Goal: Browse casually: Explore the website without a specific task or goal

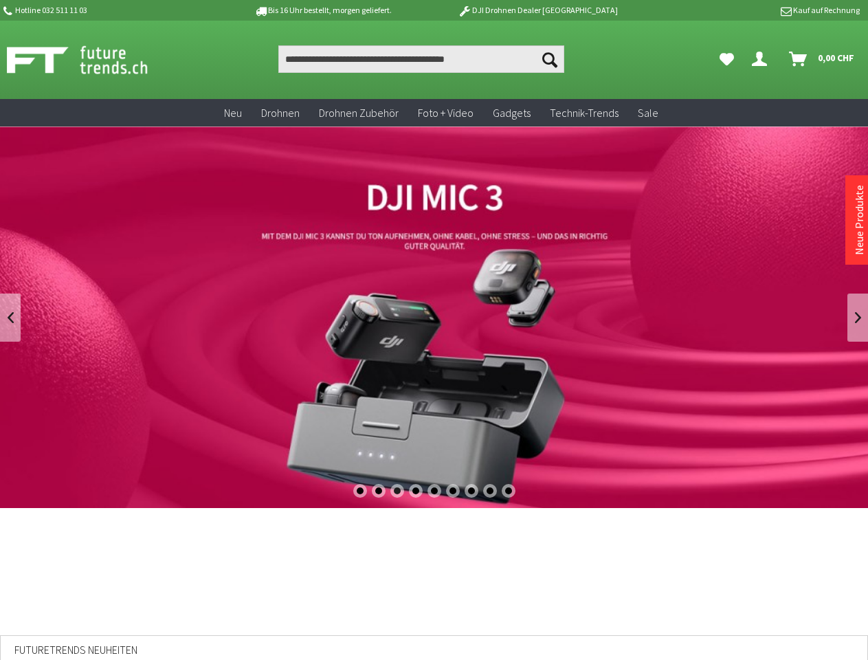
click at [359, 491] on div "1" at bounding box center [360, 491] width 14 height 14
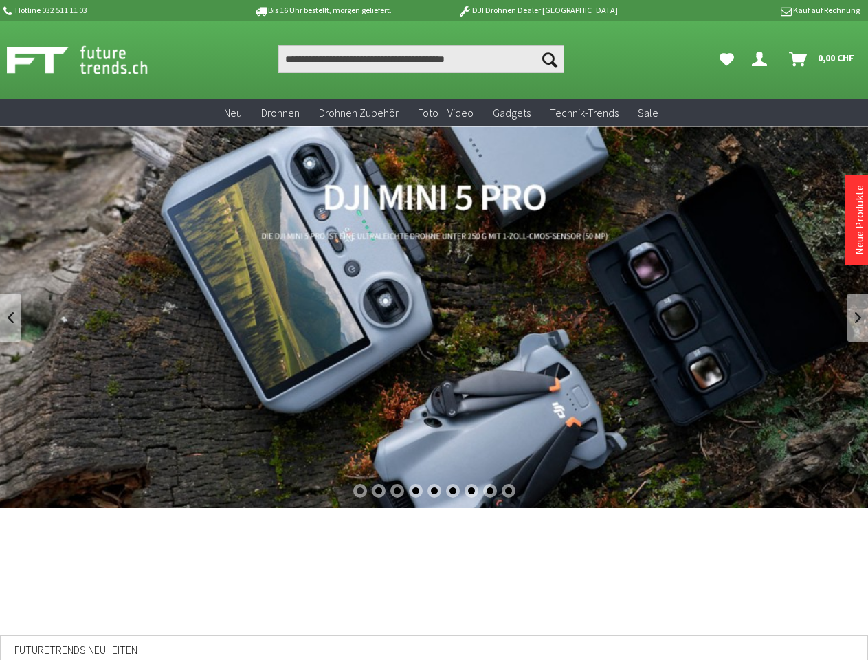
click at [378, 491] on div "2" at bounding box center [379, 491] width 14 height 14
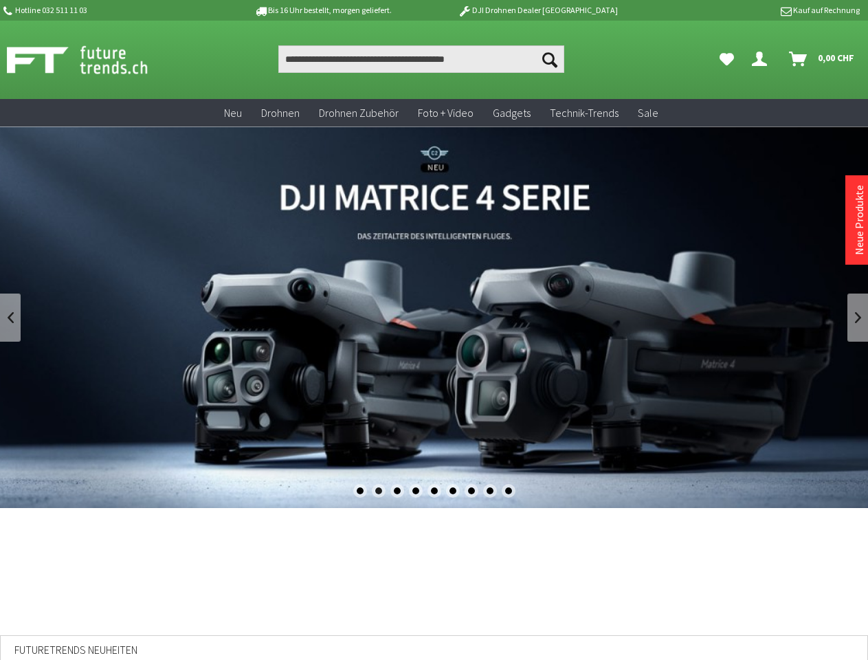
click at [397, 491] on div "3" at bounding box center [397, 491] width 14 height 14
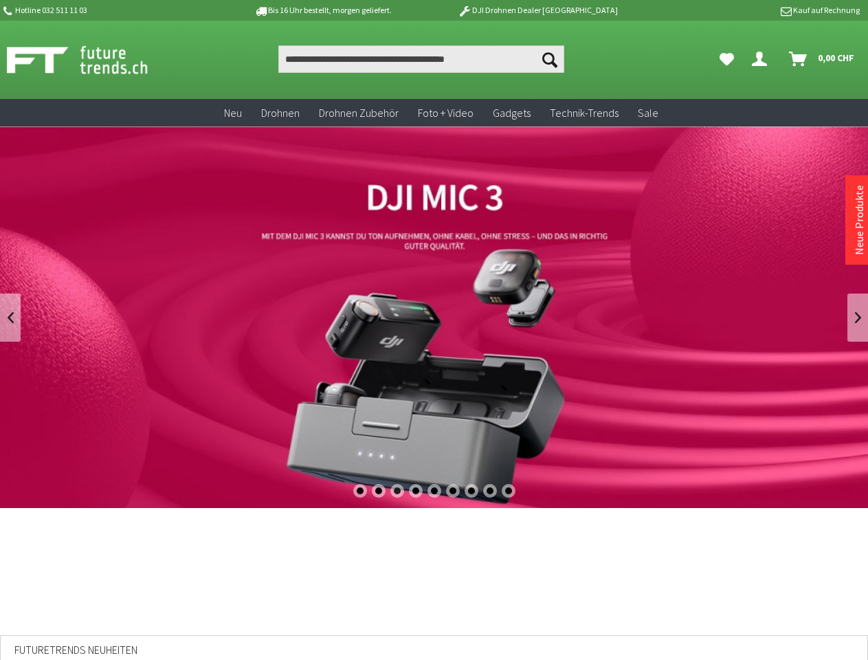
click at [415, 491] on div "4" at bounding box center [416, 491] width 14 height 14
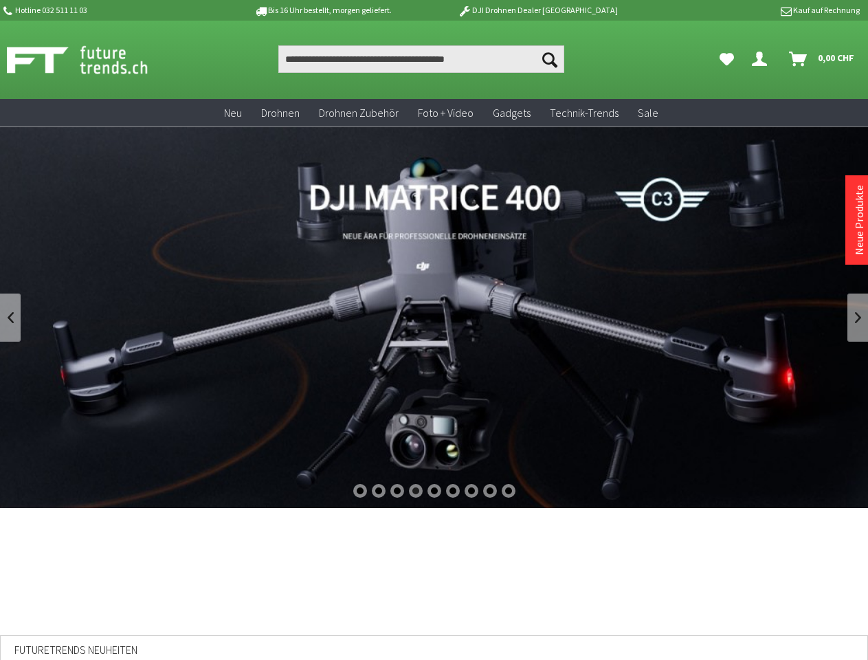
click at [434, 491] on div "5" at bounding box center [434, 491] width 14 height 14
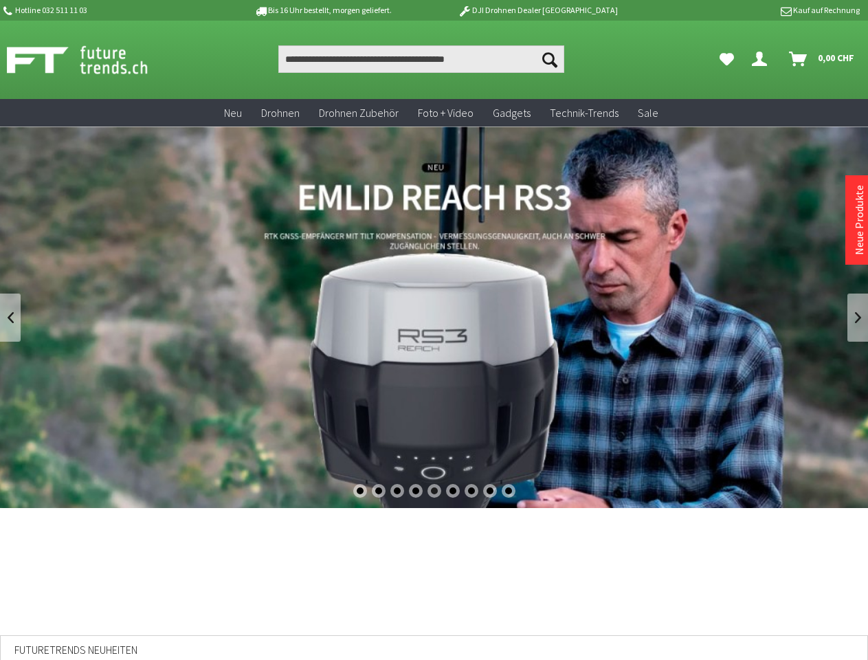
click at [453, 491] on div "6" at bounding box center [453, 491] width 14 height 14
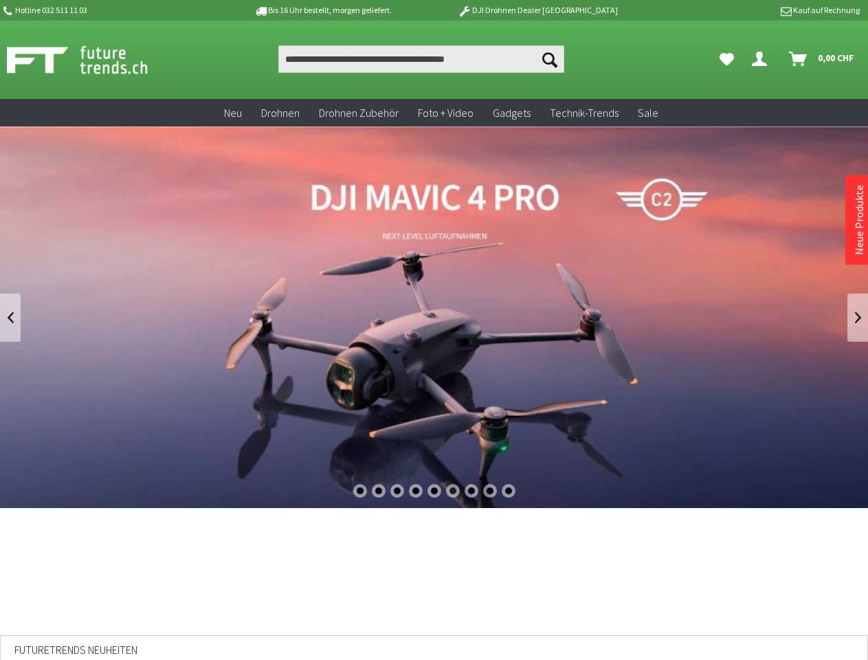
click at [471, 491] on div "7" at bounding box center [472, 491] width 14 height 14
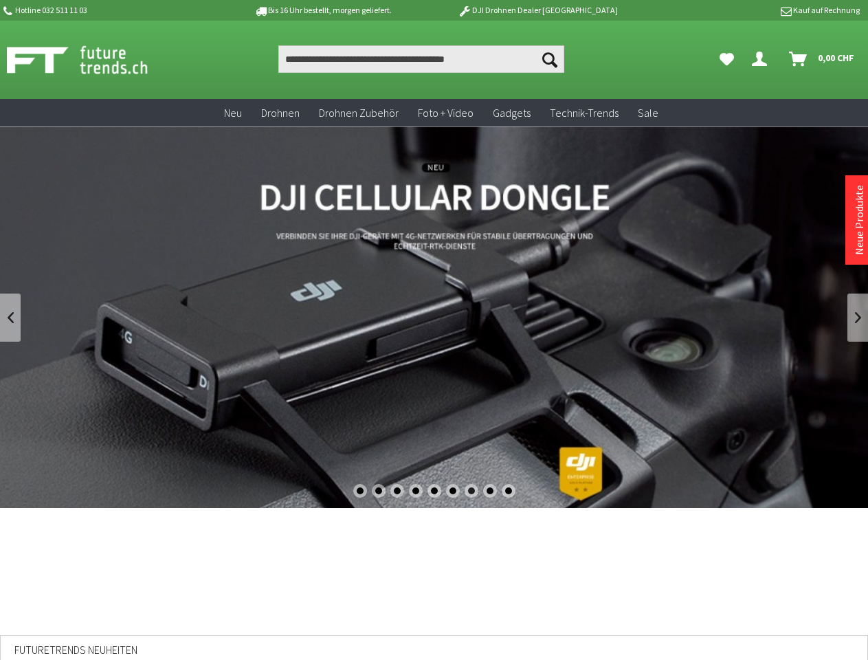
click at [490, 491] on div "8" at bounding box center [490, 491] width 14 height 14
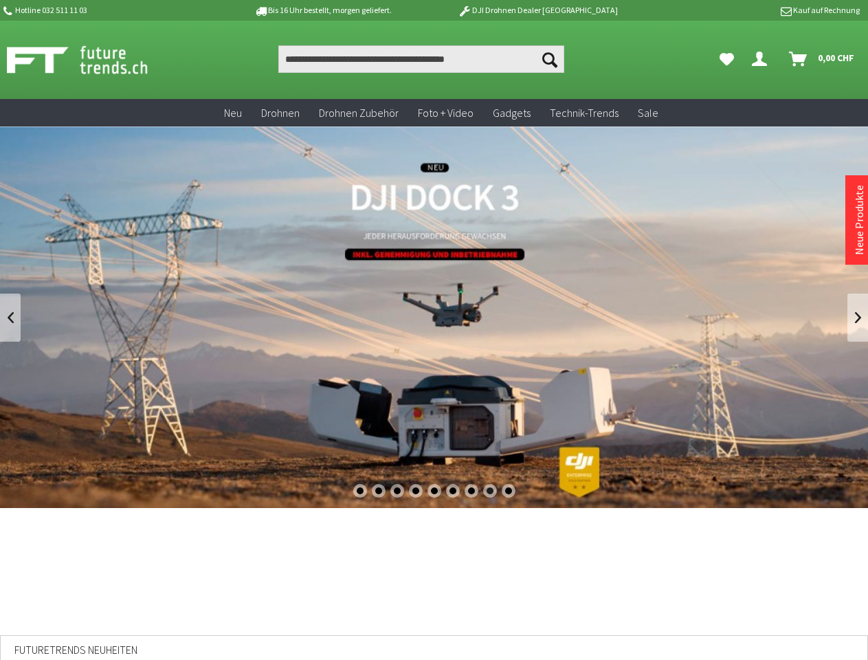
click at [509, 491] on div "9" at bounding box center [509, 491] width 14 height 14
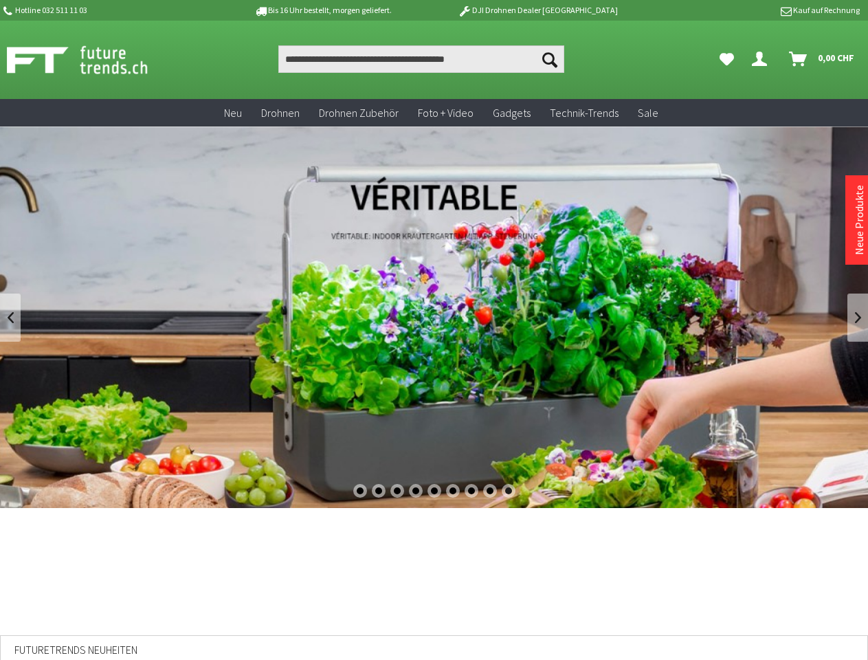
click at [10, 318] on link at bounding box center [10, 317] width 21 height 48
